Goal: Find specific page/section: Find specific page/section

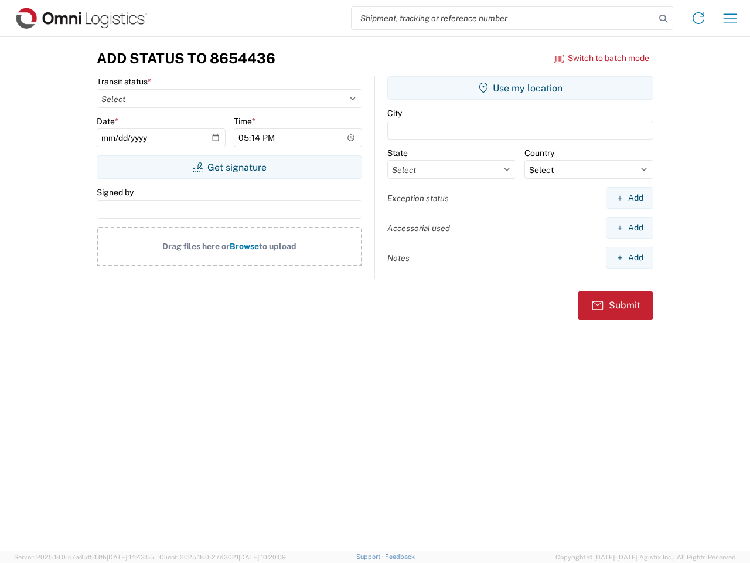
click at [504, 18] on input "search" at bounding box center [504, 18] width 304 height 22
click at [664, 19] on icon at bounding box center [663, 19] width 16 height 16
click at [699, 18] on icon at bounding box center [698, 18] width 19 height 19
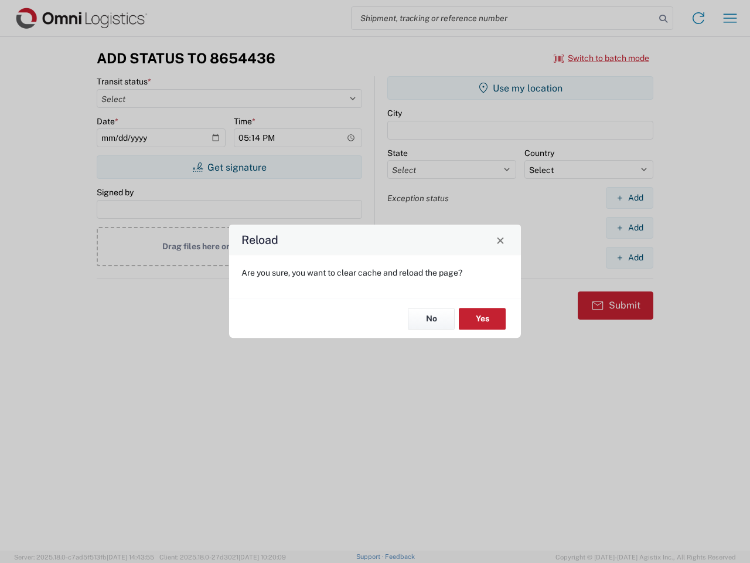
click at [730, 18] on div "Reload Are you sure, you want to clear cache and reload the page? No Yes" at bounding box center [375, 281] width 750 height 563
click at [602, 58] on div "Reload Are you sure, you want to clear cache and reload the page? No Yes" at bounding box center [375, 281] width 750 height 563
click at [229, 167] on div "Reload Are you sure, you want to clear cache and reload the page? No Yes" at bounding box center [375, 281] width 750 height 563
click at [521, 88] on div "Reload Are you sure, you want to clear cache and reload the page? No Yes" at bounding box center [375, 281] width 750 height 563
click at [630, 198] on div "Reload Are you sure, you want to clear cache and reload the page? No Yes" at bounding box center [375, 281] width 750 height 563
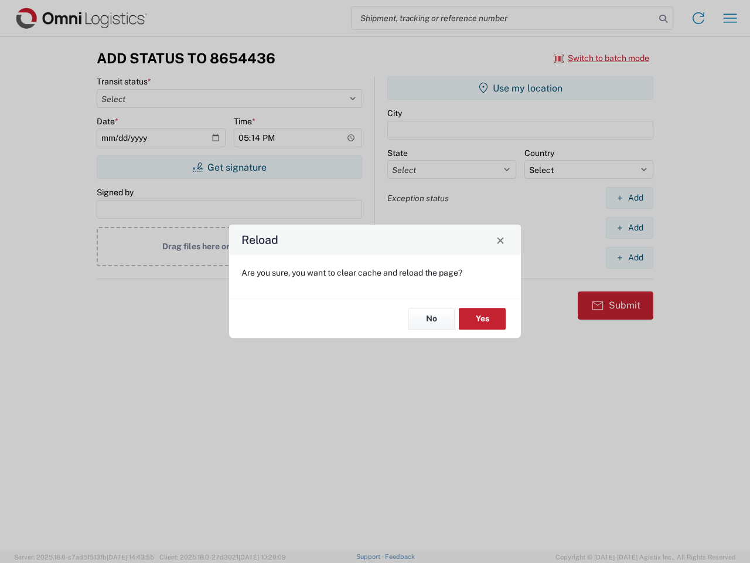
click at [630, 227] on div "Reload Are you sure, you want to clear cache and reload the page? No Yes" at bounding box center [375, 281] width 750 height 563
click at [630, 257] on div "Reload Are you sure, you want to clear cache and reload the page? No Yes" at bounding box center [375, 281] width 750 height 563
